Goal: Check status: Check status

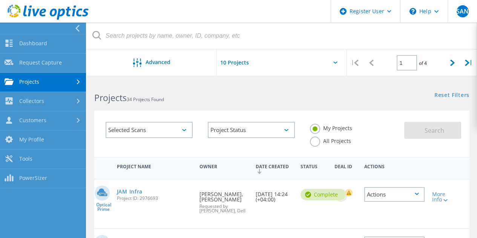
click at [42, 75] on link "Projects" at bounding box center [43, 82] width 86 height 19
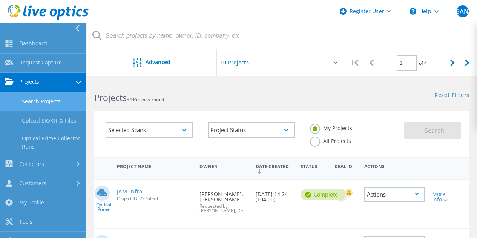
click at [44, 98] on link "Search Projects" at bounding box center [43, 101] width 86 height 19
click at [49, 102] on link "Search Projects" at bounding box center [43, 101] width 86 height 19
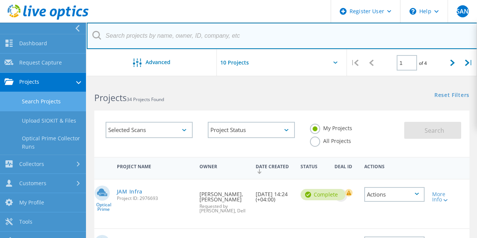
click at [166, 37] on input "text" at bounding box center [282, 36] width 391 height 26
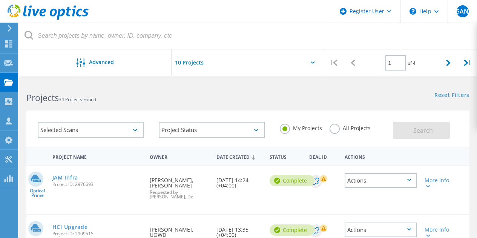
click at [339, 130] on label "All Projects" at bounding box center [350, 127] width 41 height 7
click at [0, 0] on input "All Projects" at bounding box center [0, 0] width 0 height 0
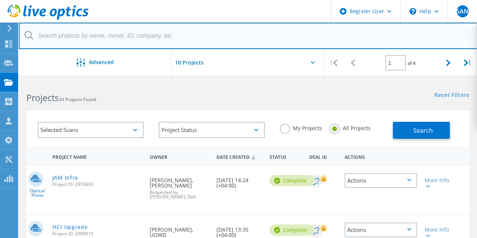
click at [131, 33] on input "text" at bounding box center [248, 36] width 459 height 26
paste input "3055960"
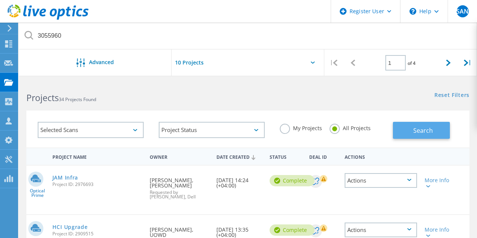
click at [417, 127] on span "Search" at bounding box center [423, 130] width 20 height 8
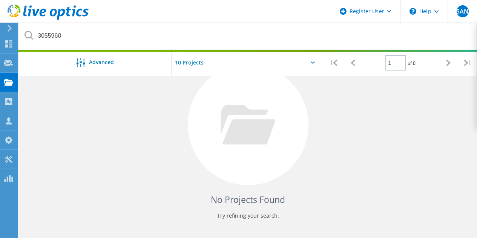
scroll to position [136, 0]
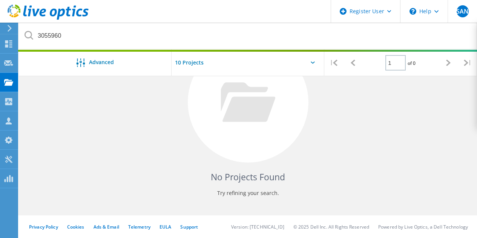
click at [251, 139] on div at bounding box center [248, 102] width 121 height 121
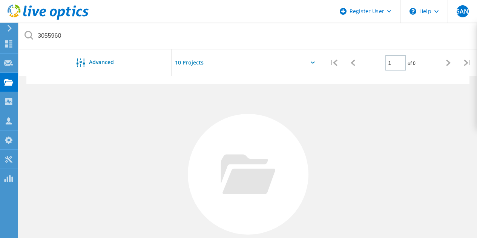
scroll to position [0, 0]
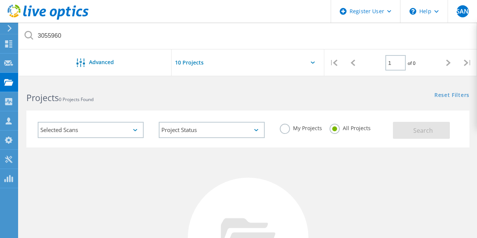
click at [228, 183] on div at bounding box center [248, 238] width 121 height 121
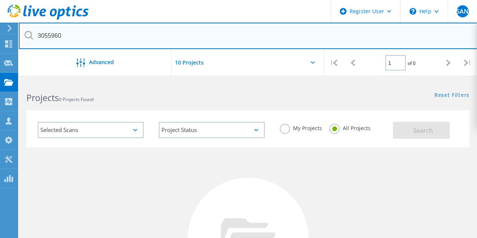
click at [45, 32] on input "3055960" at bounding box center [248, 36] width 459 height 26
paste input "873"
type input "3055873"
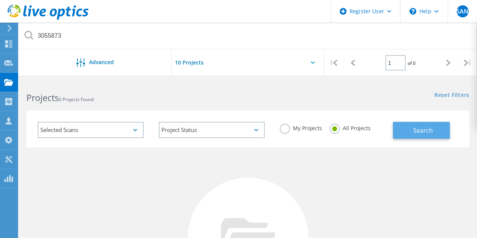
click at [425, 131] on span "Search" at bounding box center [423, 130] width 20 height 8
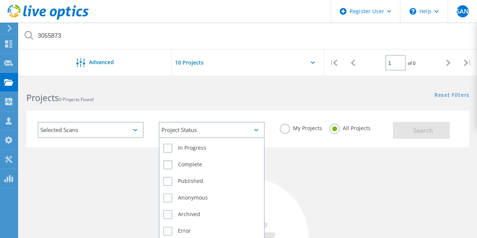
click at [234, 126] on div "Project Status" at bounding box center [212, 130] width 106 height 16
click at [201, 146] on label "In Progress" at bounding box center [211, 148] width 97 height 9
click at [0, 0] on input "In Progress" at bounding box center [0, 0] width 0 height 0
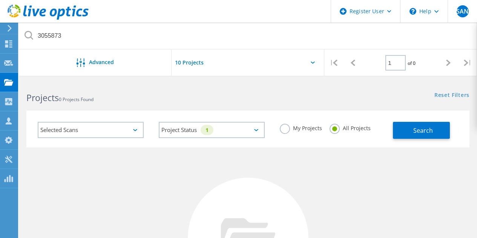
click at [257, 116] on div "Project Status 1 In Progress Complete Published Anonymous Archived Error" at bounding box center [211, 129] width 121 height 31
click at [432, 126] on button "Search" at bounding box center [421, 130] width 57 height 17
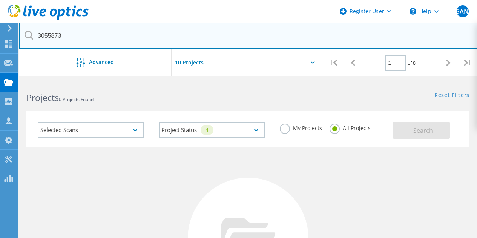
click at [61, 37] on input "3055873" at bounding box center [248, 36] width 459 height 26
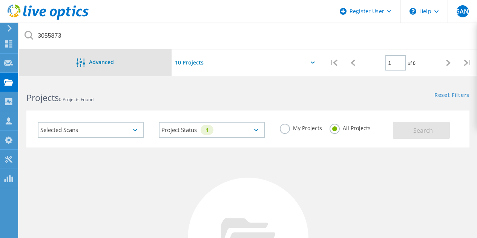
click at [113, 57] on div "Advanced" at bounding box center [95, 62] width 153 height 26
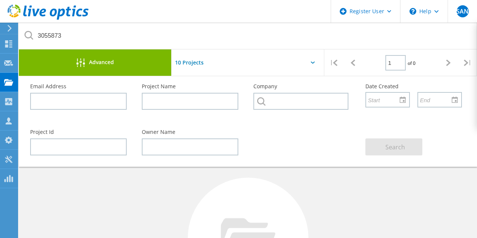
click at [113, 57] on div "Advanced" at bounding box center [95, 62] width 153 height 26
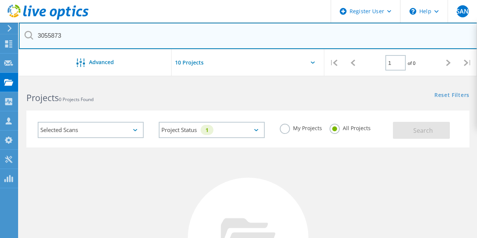
click at [100, 34] on input "3055873" at bounding box center [248, 36] width 459 height 26
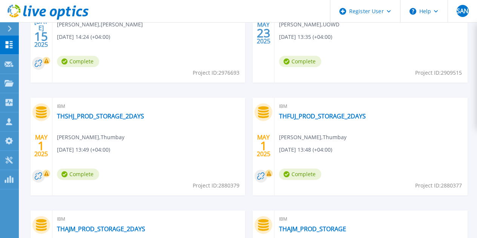
scroll to position [307, 0]
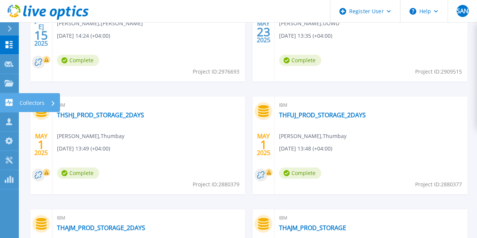
click at [36, 101] on p "Collectors" at bounding box center [32, 103] width 25 height 20
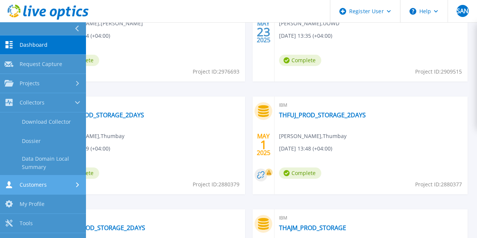
click at [53, 186] on div "Customers" at bounding box center [43, 184] width 77 height 7
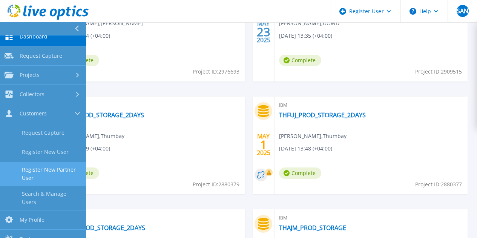
scroll to position [0, 0]
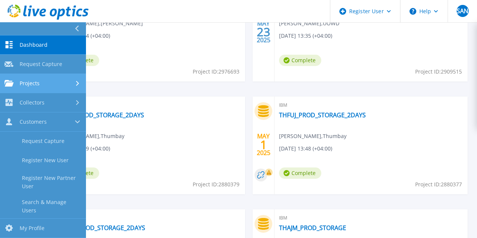
click at [50, 81] on div "Projects" at bounding box center [43, 83] width 77 height 7
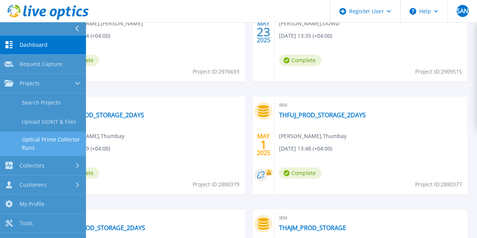
click at [50, 139] on link "Optical Prime Collector Runs" at bounding box center [43, 144] width 86 height 24
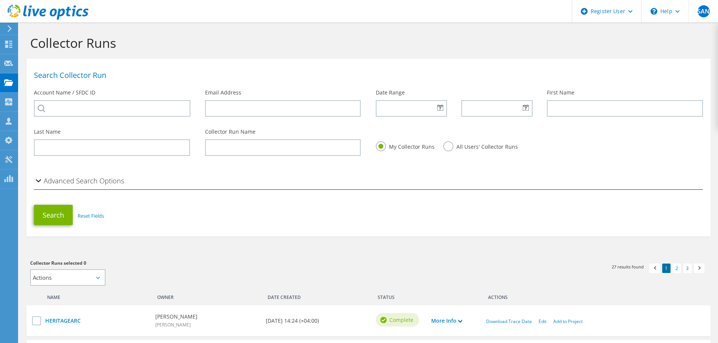
click at [48, 8] on icon at bounding box center [48, 12] width 81 height 15
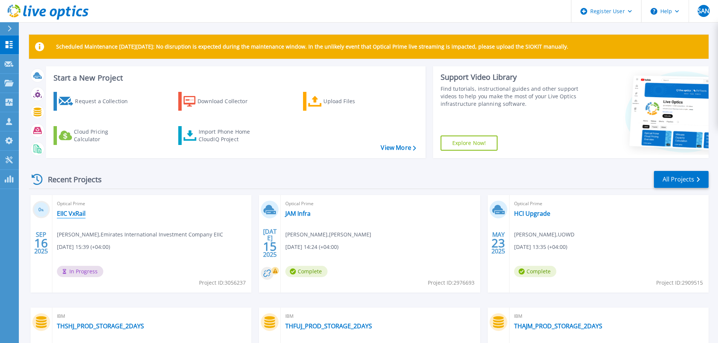
click at [72, 213] on link "EIIC VxRail" at bounding box center [71, 214] width 29 height 8
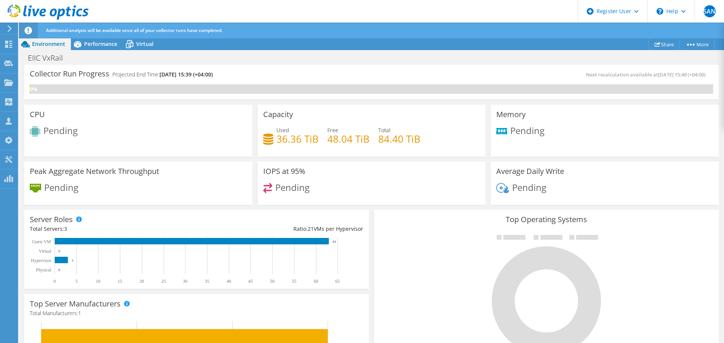
click at [171, 75] on span "[DATE] 15:39 (+04:00)" at bounding box center [185, 74] width 53 height 7
click at [171, 75] on span "09/23/2025, 15:39 (+04:00)" at bounding box center [185, 74] width 53 height 7
click at [230, 75] on div "Collector Run Progress Projected End Time: 09/23/2025, 15:39 (+04:00)" at bounding box center [201, 78] width 342 height 14
click at [40, 6] on icon at bounding box center [48, 12] width 81 height 15
